Goal: Use online tool/utility: Utilize a website feature to perform a specific function

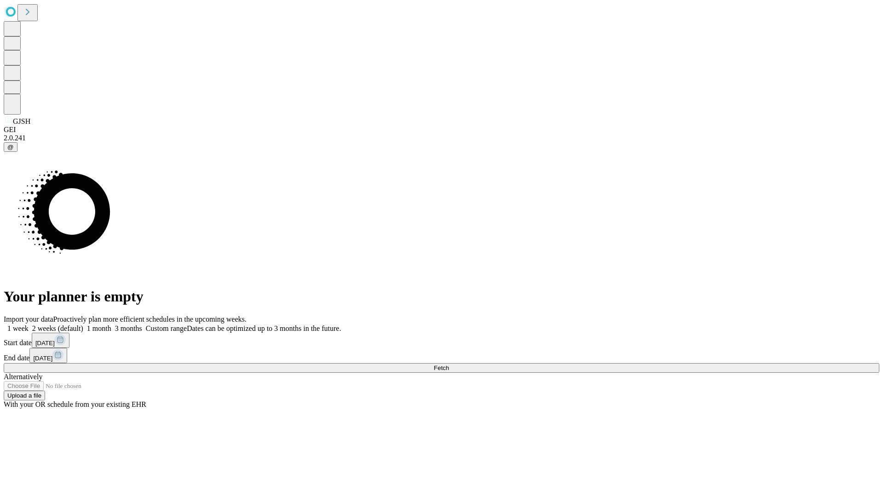
click at [449, 364] on span "Fetch" at bounding box center [441, 367] width 15 height 7
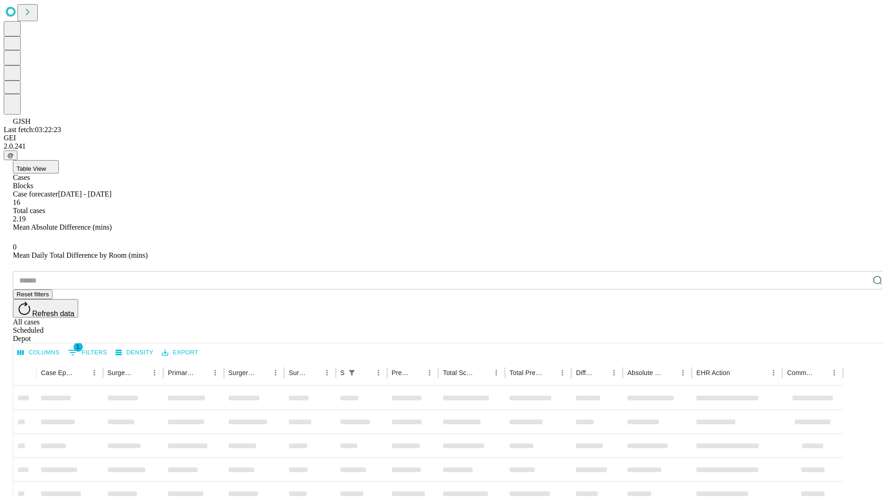
click at [46, 165] on span "Table View" at bounding box center [31, 168] width 29 height 7
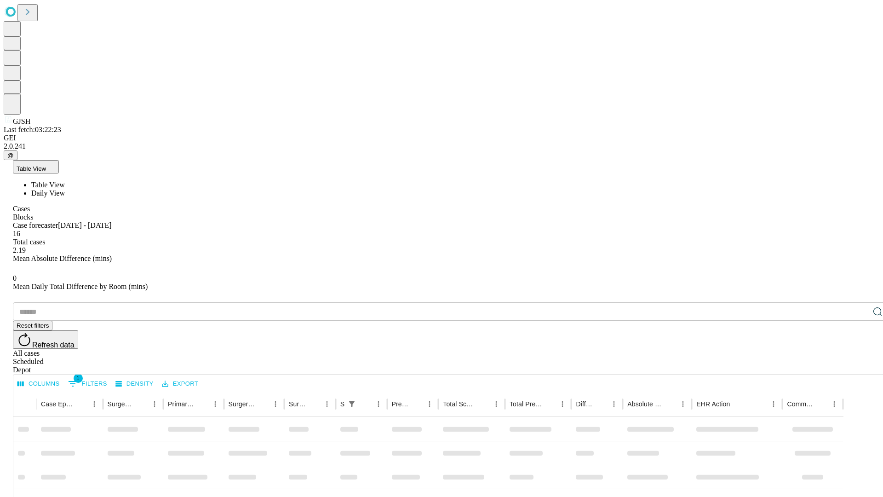
click at [65, 189] on span "Daily View" at bounding box center [48, 193] width 34 height 8
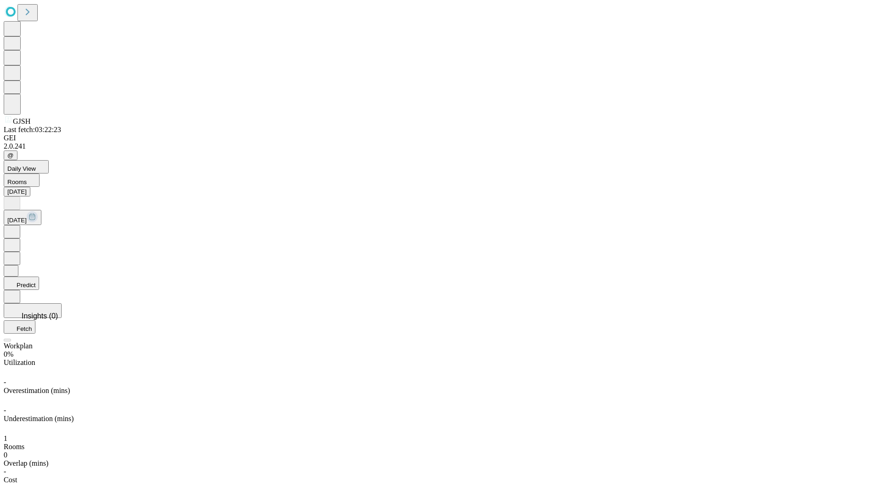
click at [39, 276] on button "Predict" at bounding box center [21, 282] width 35 height 13
